Goal: Task Accomplishment & Management: Use online tool/utility

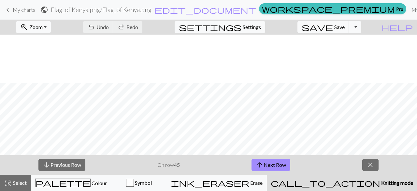
scroll to position [888, 229]
click at [75, 164] on button "arrow_downward Previous Row" at bounding box center [61, 164] width 47 height 12
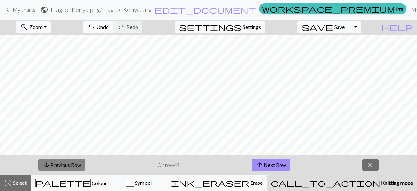
click at [75, 164] on button "arrow_downward Previous Row" at bounding box center [61, 164] width 47 height 12
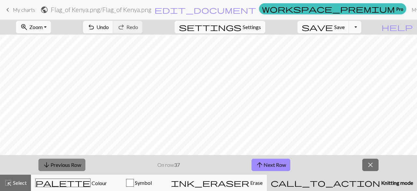
click at [75, 164] on button "arrow_downward Previous Row" at bounding box center [61, 164] width 47 height 12
